Goal: Task Accomplishment & Management: Use online tool/utility

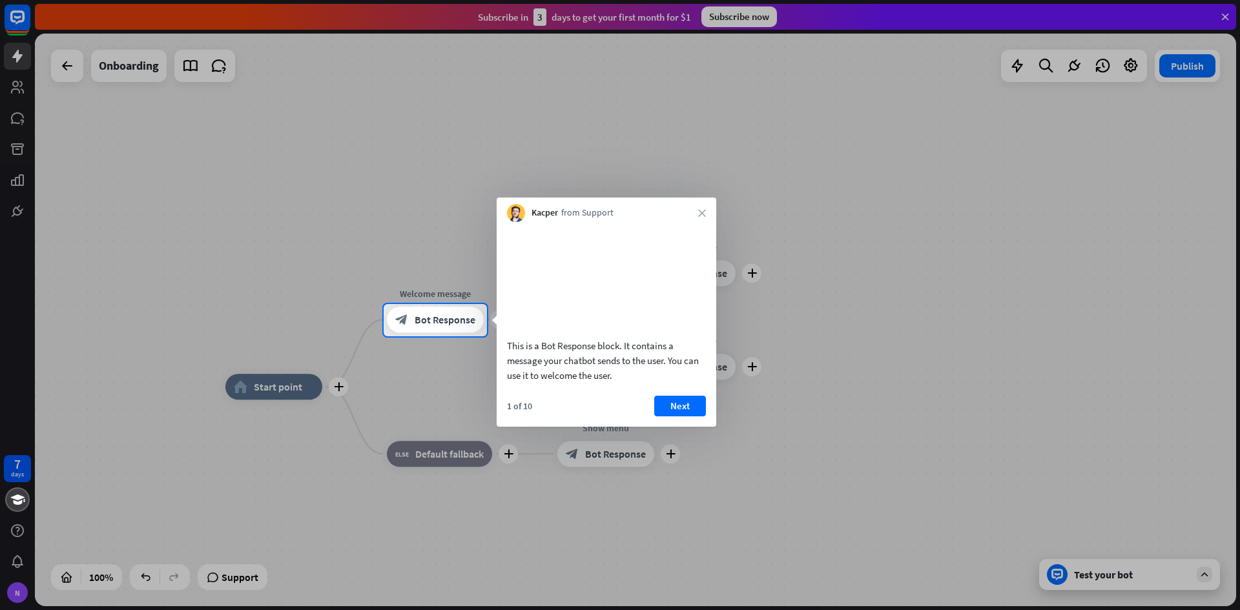
click at [385, 143] on div at bounding box center [620, 152] width 1240 height 304
click at [705, 211] on icon "close" at bounding box center [702, 213] width 8 height 8
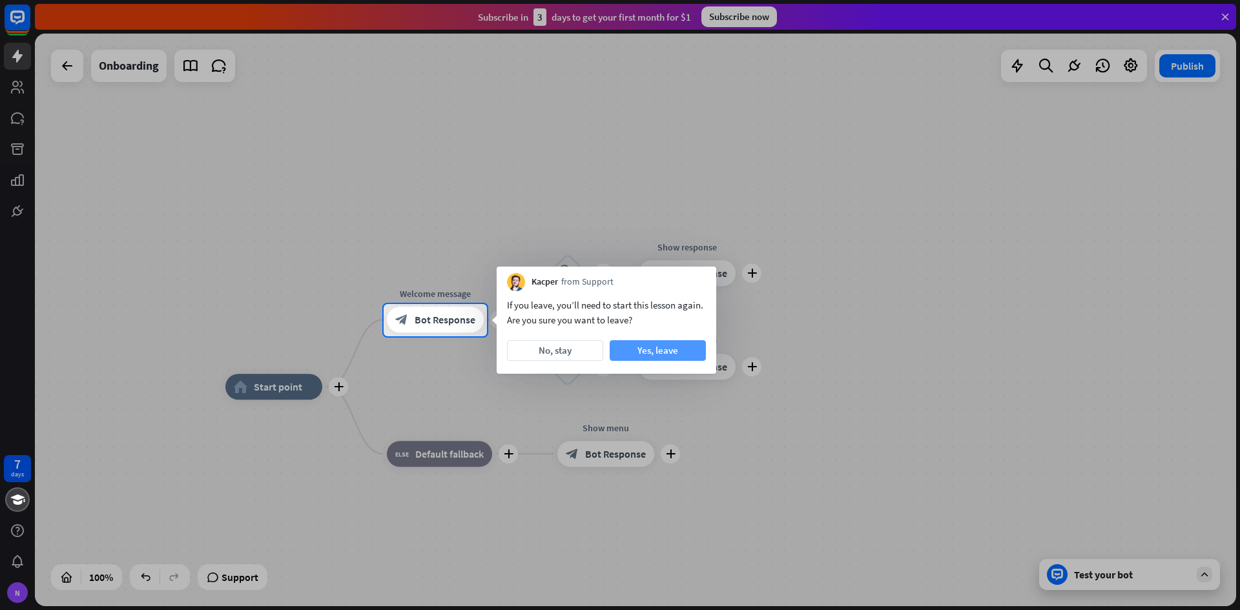
click at [661, 346] on button "Yes, leave" at bounding box center [658, 350] width 96 height 21
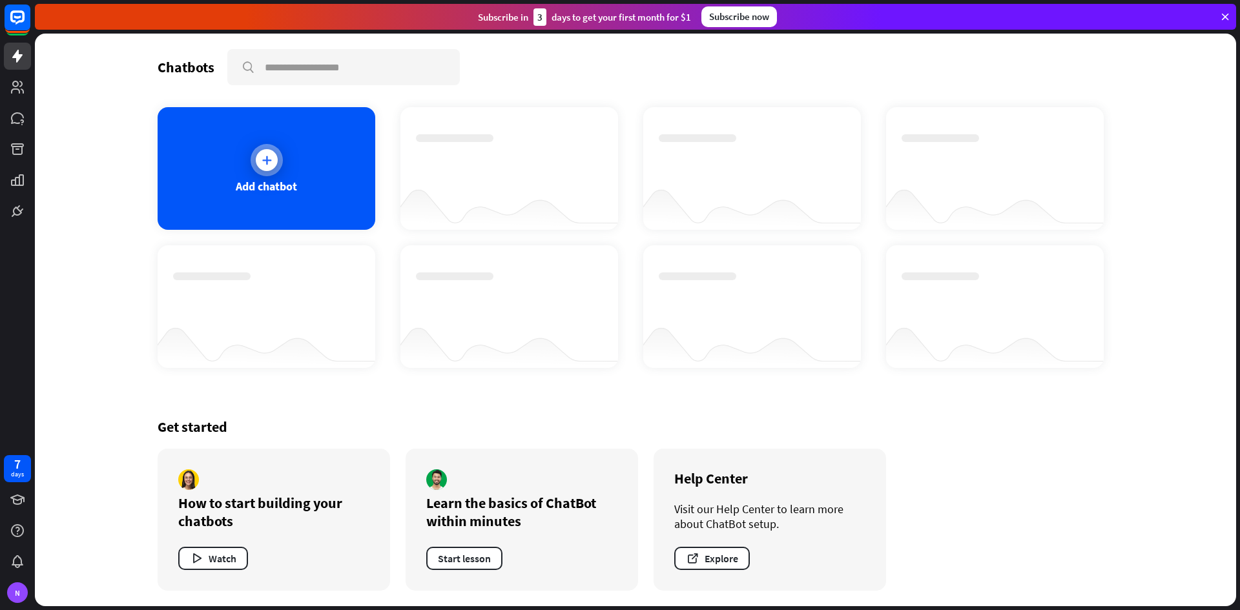
click at [267, 160] on icon at bounding box center [266, 160] width 13 height 13
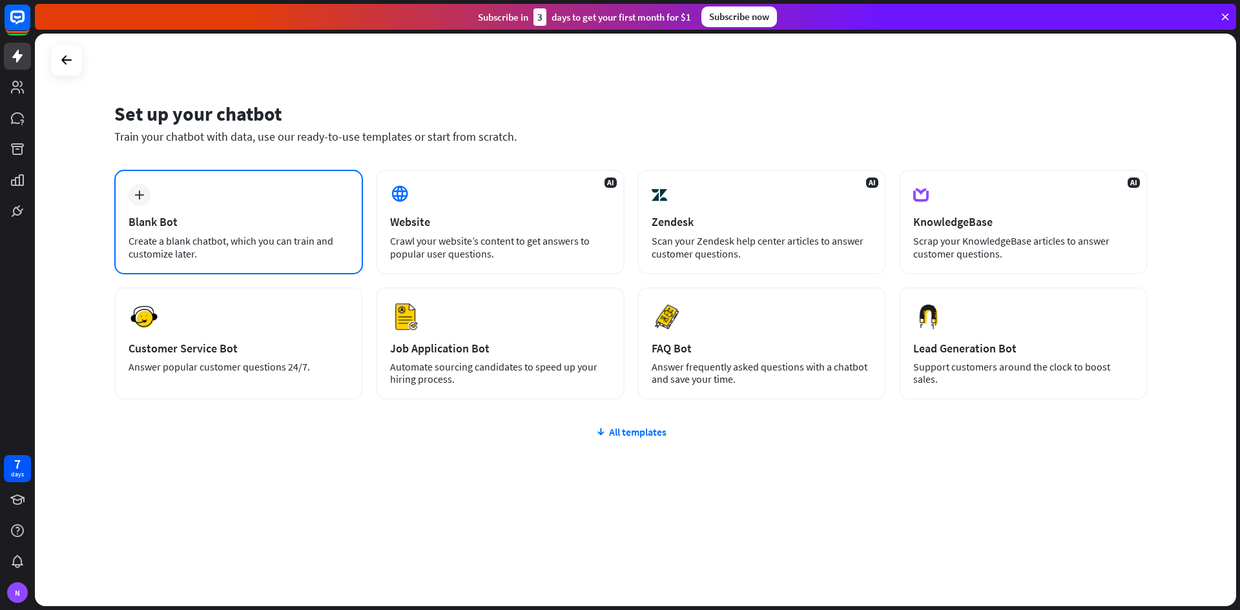
click at [147, 196] on div "plus" at bounding box center [140, 195] width 22 height 22
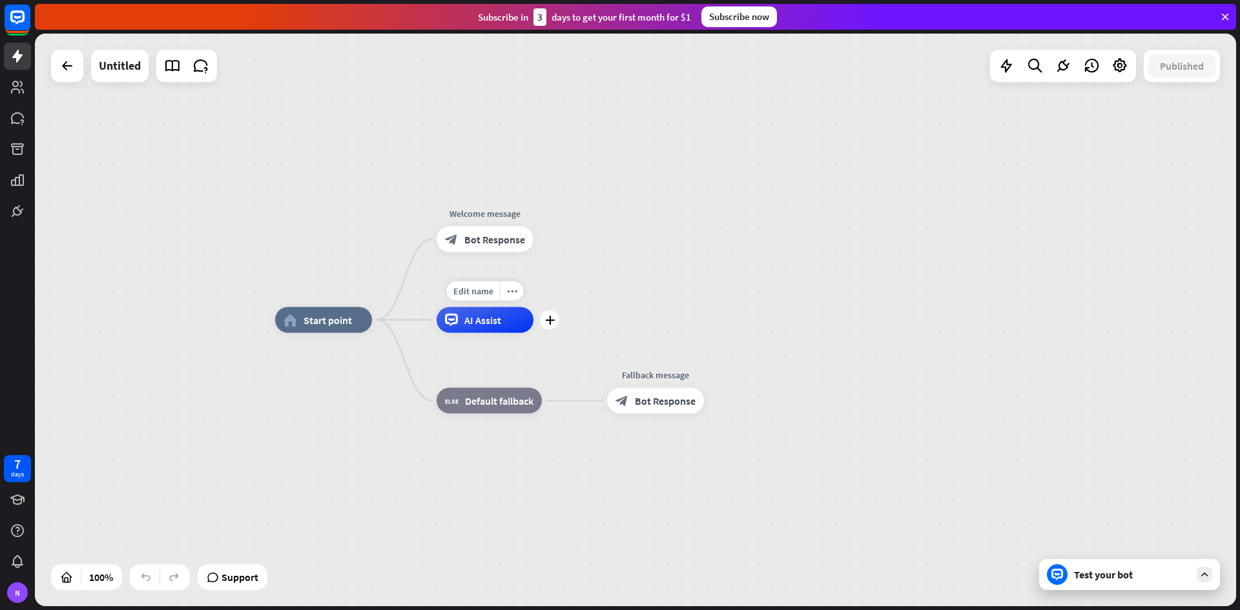
click at [487, 328] on div "AI Assist" at bounding box center [485, 320] width 97 height 26
